Goal: Navigation & Orientation: Find specific page/section

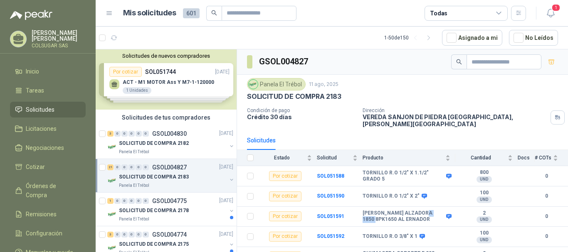
scroll to position [208, 0]
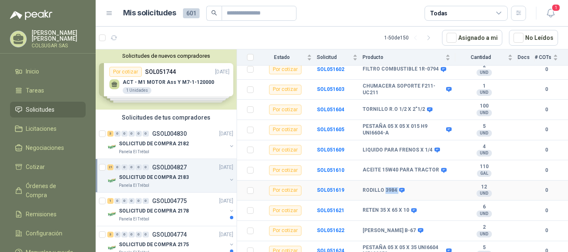
drag, startPoint x: 385, startPoint y: 186, endPoint x: 395, endPoint y: 185, distance: 10.9
click at [395, 188] on div "RODILLO 3984" at bounding box center [383, 191] width 41 height 7
copy div "3984"
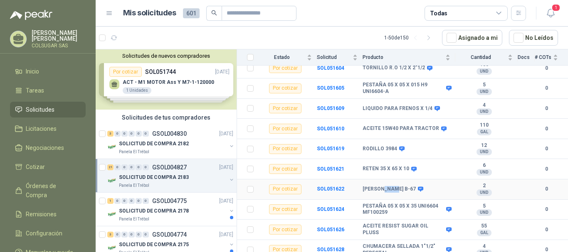
drag, startPoint x: 383, startPoint y: 185, endPoint x: 393, endPoint y: 185, distance: 10.0
click at [393, 186] on b "[PERSON_NAME] B-67" at bounding box center [389, 189] width 53 height 7
copy b "B-67"
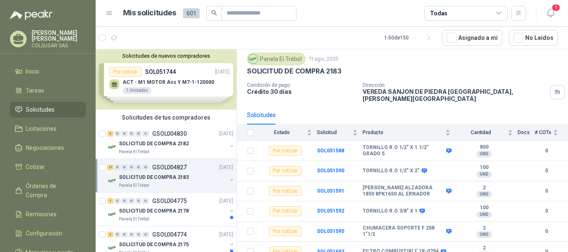
scroll to position [0, 0]
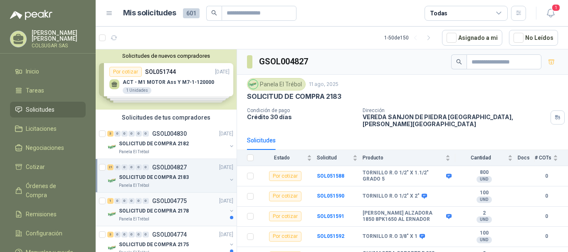
drag, startPoint x: 114, startPoint y: 201, endPoint x: 110, endPoint y: 200, distance: 4.2
click at [113, 201] on div "1 0 0 0 0 0" at bounding box center [128, 201] width 42 height 6
click at [110, 200] on div "1" at bounding box center [110, 201] width 6 height 6
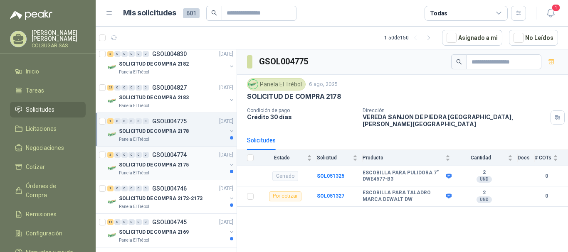
scroll to position [83, 0]
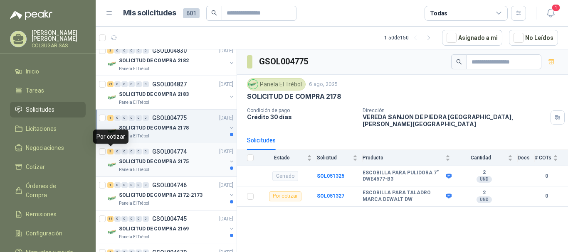
click at [111, 152] on div "3" at bounding box center [110, 152] width 6 height 6
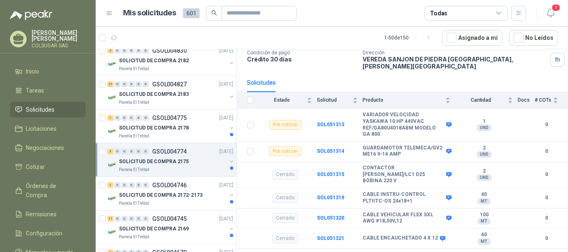
scroll to position [59, 0]
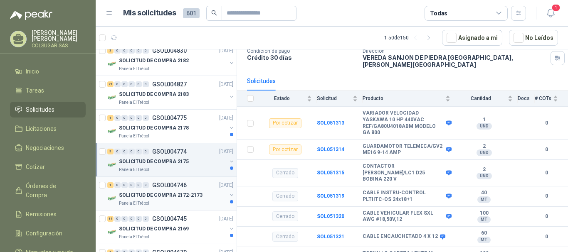
click at [110, 185] on div "1" at bounding box center [110, 186] width 6 height 6
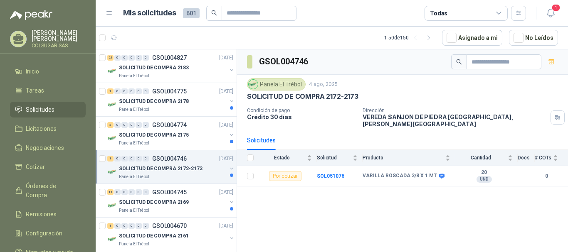
scroll to position [125, 0]
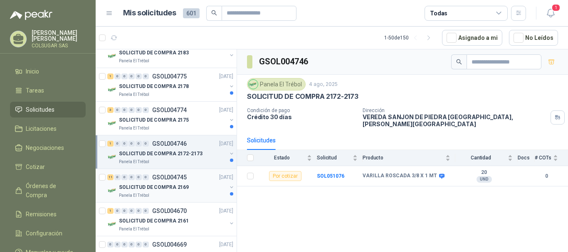
click at [109, 178] on div "11" at bounding box center [110, 178] width 6 height 6
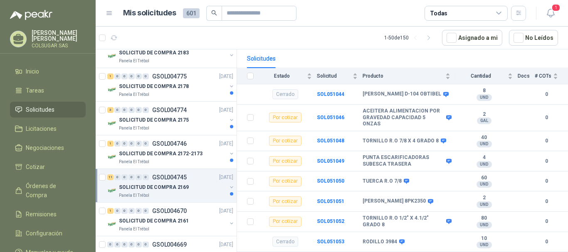
scroll to position [83, 0]
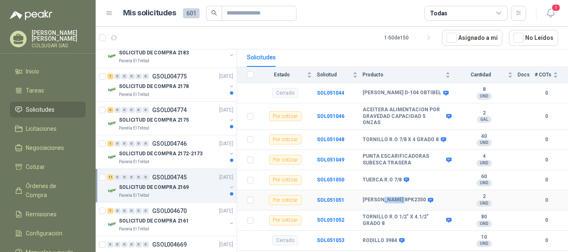
drag, startPoint x: 383, startPoint y: 194, endPoint x: 403, endPoint y: 192, distance: 20.0
click at [403, 197] on b "[PERSON_NAME] 8PK2350" at bounding box center [394, 200] width 63 height 7
copy b "8PK2350"
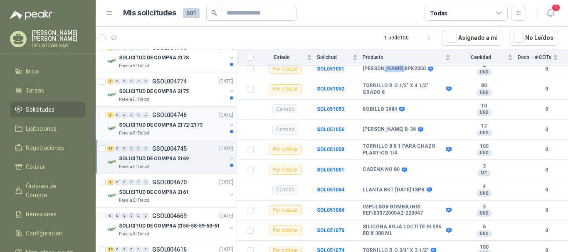
scroll to position [166, 0]
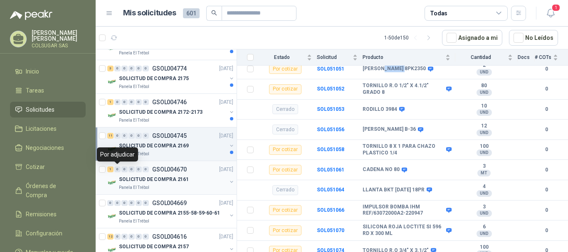
click at [114, 169] on div "1 0 0 0 0 0" at bounding box center [128, 170] width 42 height 6
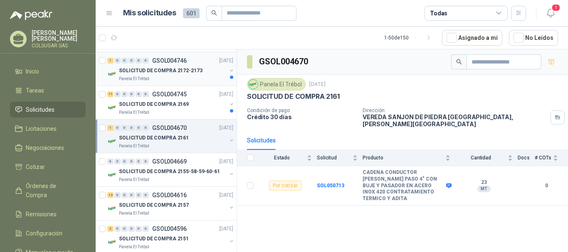
scroll to position [250, 0]
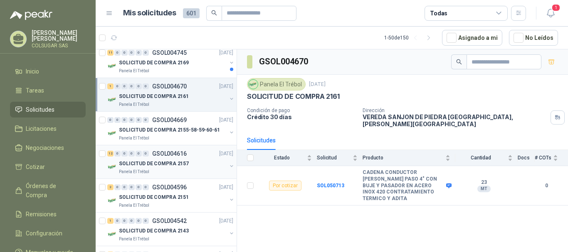
click at [112, 157] on div "12 0 0 0 0 0 GSOL004616 [DATE]" at bounding box center [171, 154] width 128 height 10
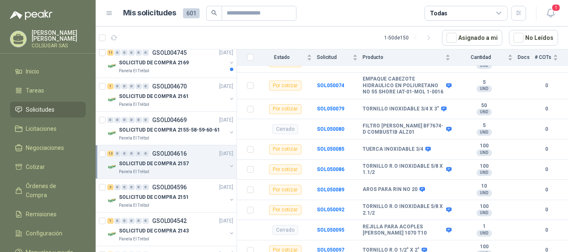
scroll to position [291, 0]
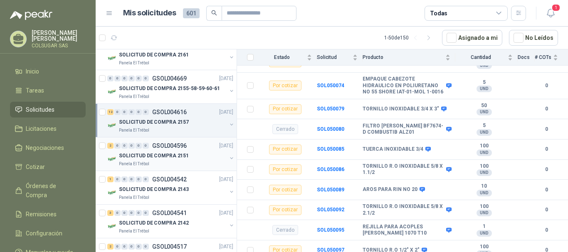
click at [111, 148] on div "2" at bounding box center [110, 146] width 6 height 6
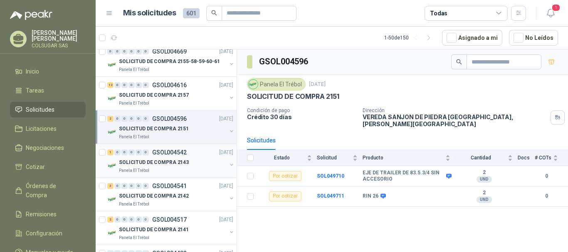
scroll to position [333, 0]
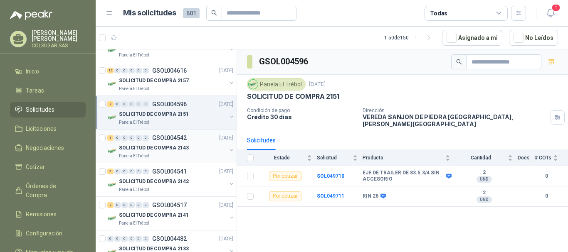
click at [110, 134] on div "1 0 0 0 0 0 GSOL004542 [DATE]" at bounding box center [171, 138] width 128 height 10
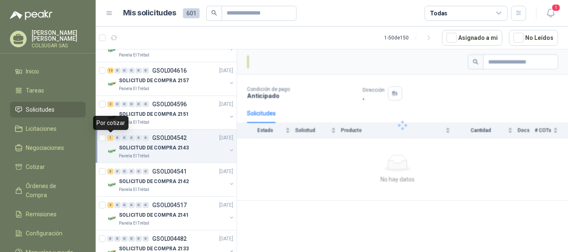
click at [110, 138] on div "1" at bounding box center [110, 138] width 6 height 6
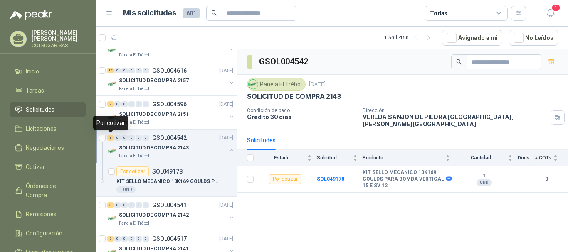
click at [112, 138] on div "1" at bounding box center [110, 138] width 6 height 6
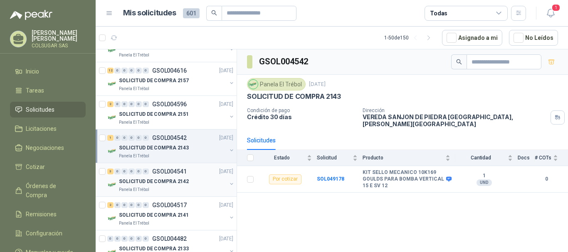
click at [108, 174] on div "3" at bounding box center [110, 172] width 6 height 6
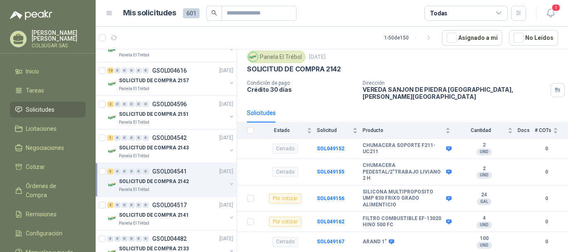
scroll to position [59, 0]
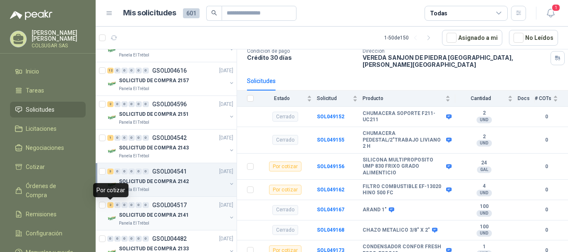
click at [110, 205] on div "2" at bounding box center [110, 206] width 6 height 6
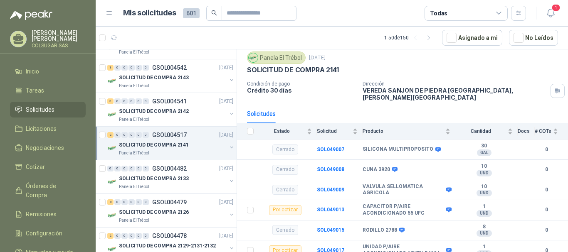
scroll to position [457, 0]
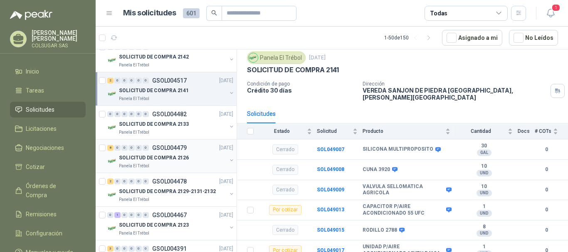
click at [110, 150] on div "8" at bounding box center [110, 148] width 6 height 6
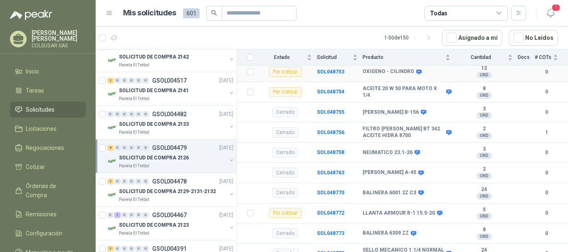
scroll to position [249, 0]
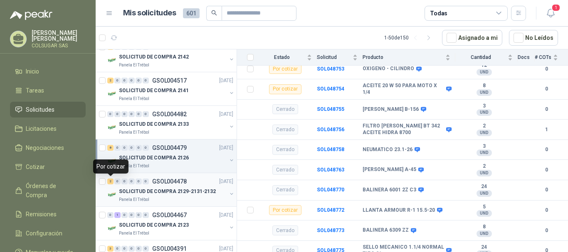
click at [109, 181] on div "2" at bounding box center [110, 182] width 6 height 6
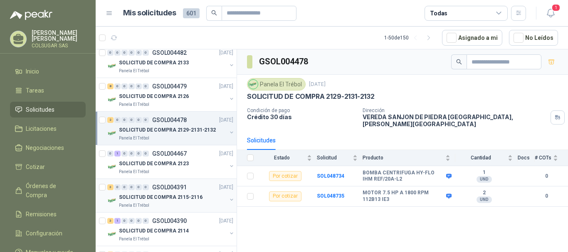
scroll to position [541, 0]
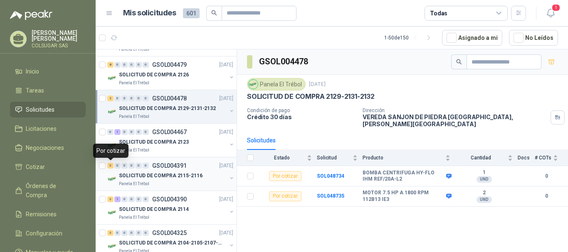
click at [111, 163] on div "3" at bounding box center [110, 166] width 6 height 6
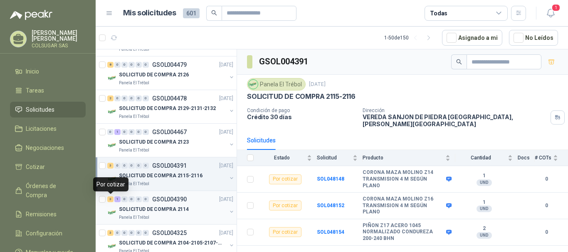
click at [110, 199] on div "3" at bounding box center [110, 200] width 6 height 6
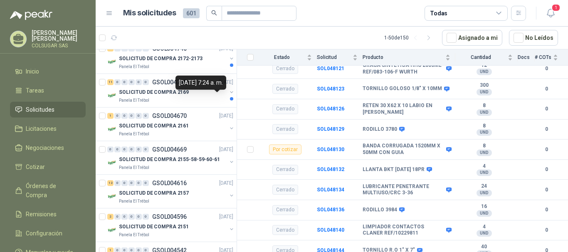
scroll to position [208, 0]
